Goal: Task Accomplishment & Management: Complete application form

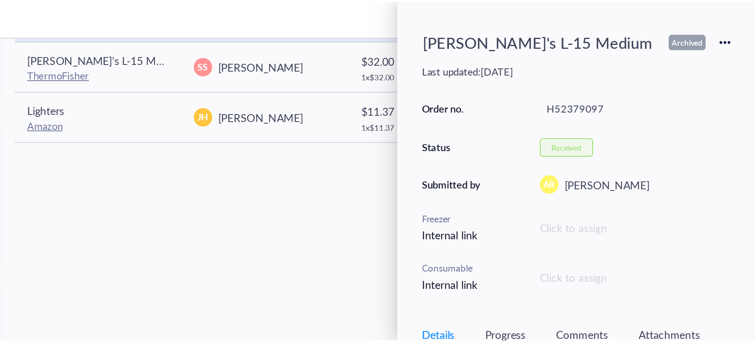
scroll to position [86, 0]
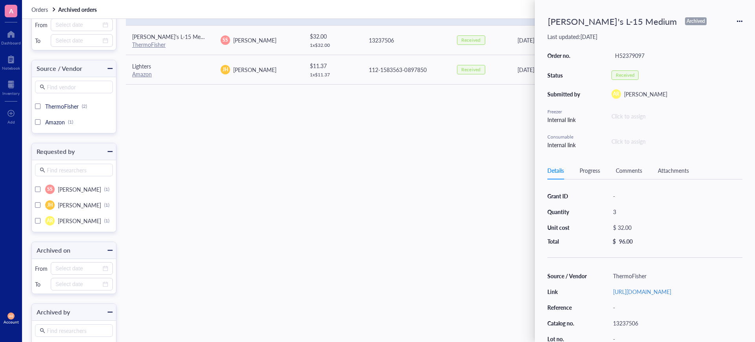
click at [436, 217] on div "Request Requested by Cost Order no. Status Date Archived on [PERSON_NAME]'s L-1…" at bounding box center [436, 194] width 620 height 440
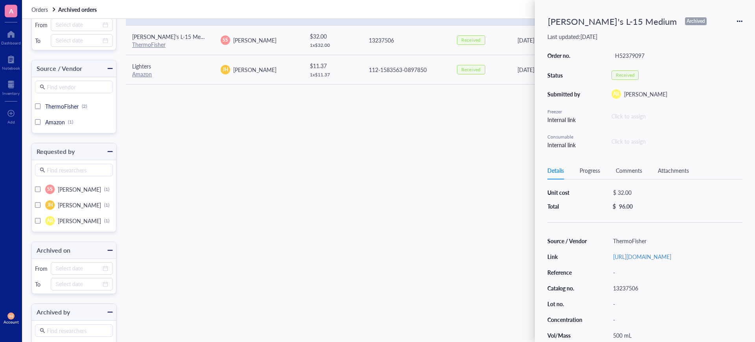
scroll to position [85, 0]
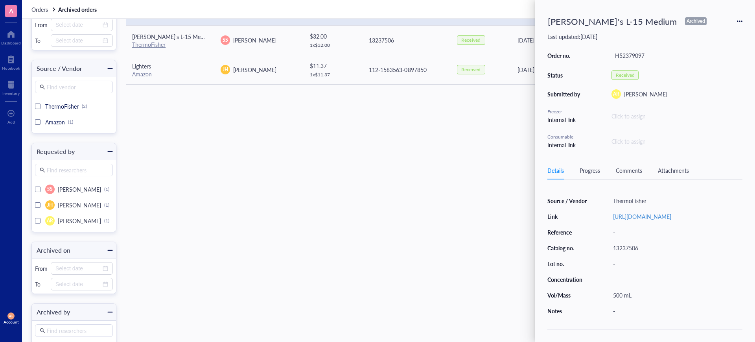
click at [443, 209] on div "Request Requested by Cost Order no. Status Date Archived on [PERSON_NAME]'s L-1…" at bounding box center [436, 194] width 620 height 440
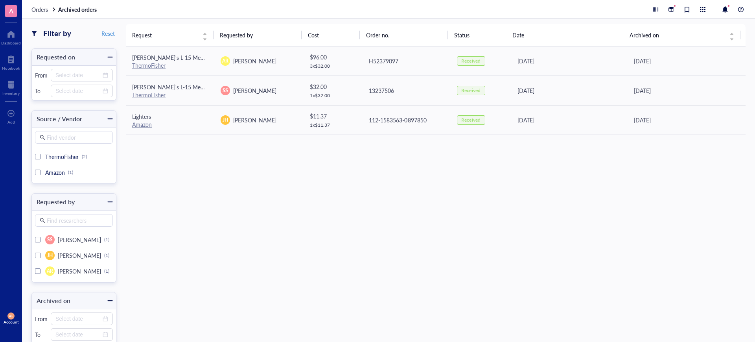
scroll to position [0, 0]
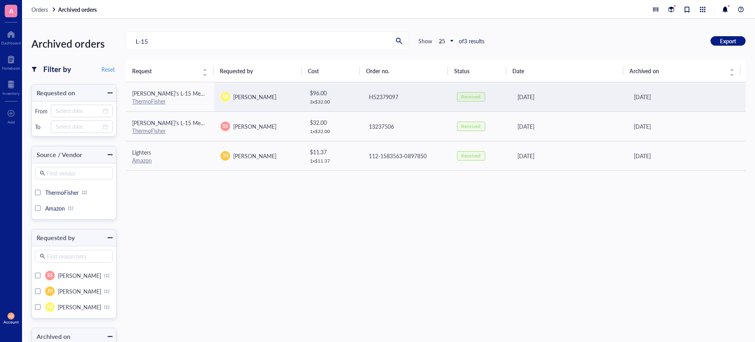
drag, startPoint x: 160, startPoint y: 92, endPoint x: 137, endPoint y: 235, distance: 145.3
click at [137, 235] on div "Request Requested by Cost Order no. Status Date Archived on [PERSON_NAME]'s L-1…" at bounding box center [436, 280] width 620 height 440
click at [173, 96] on span "[PERSON_NAME]'s L-15 Medium" at bounding box center [172, 93] width 81 height 8
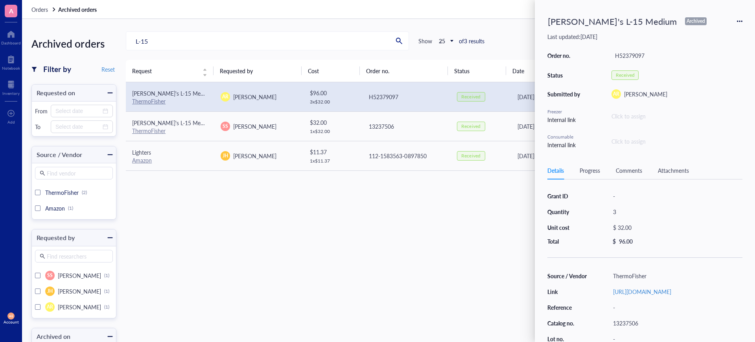
click at [745, 23] on div "[PERSON_NAME]'s L-15 Medium Archived Last updated: [DATE] Order no. H52379097 S…" at bounding box center [645, 171] width 220 height 342
click at [738, 19] on icon at bounding box center [740, 21] width 6 height 6
click at [701, 30] on span "Request again" at bounding box center [712, 32] width 50 height 9
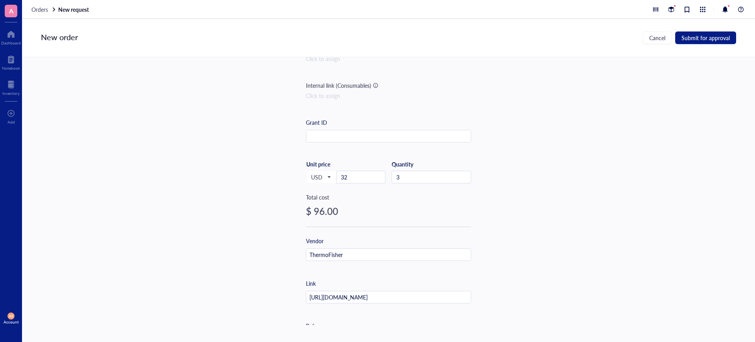
scroll to position [98, 0]
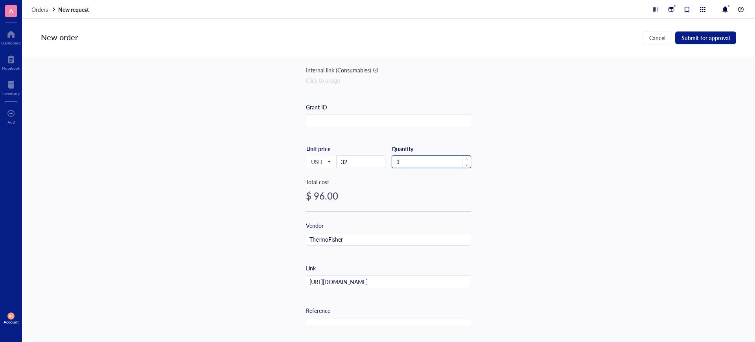
drag, startPoint x: 403, startPoint y: 162, endPoint x: 394, endPoint y: 163, distance: 9.9
click at [394, 163] on input "3" at bounding box center [431, 162] width 79 height 12
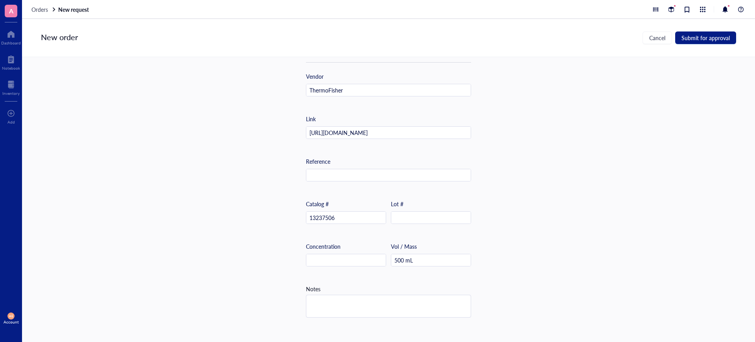
scroll to position [265, 0]
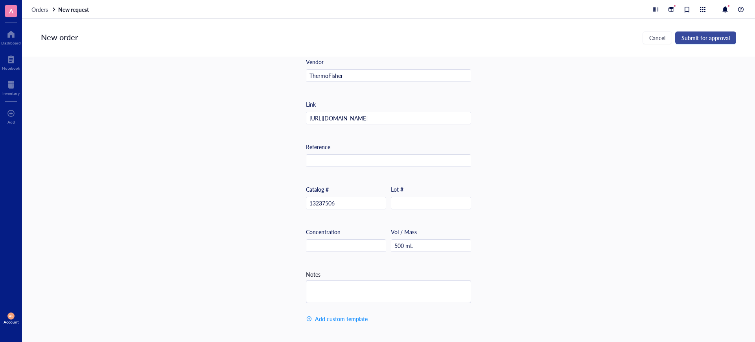
click at [686, 36] on span "Submit for approval" at bounding box center [705, 38] width 48 height 6
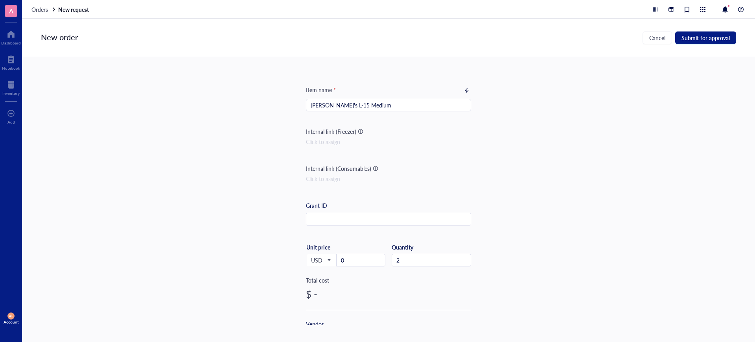
scroll to position [169, 0]
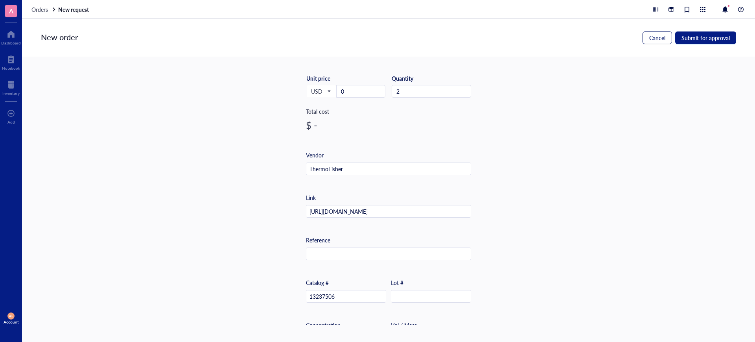
click at [661, 36] on span "Cancel" at bounding box center [657, 38] width 16 height 6
